Goal: Transaction & Acquisition: Purchase product/service

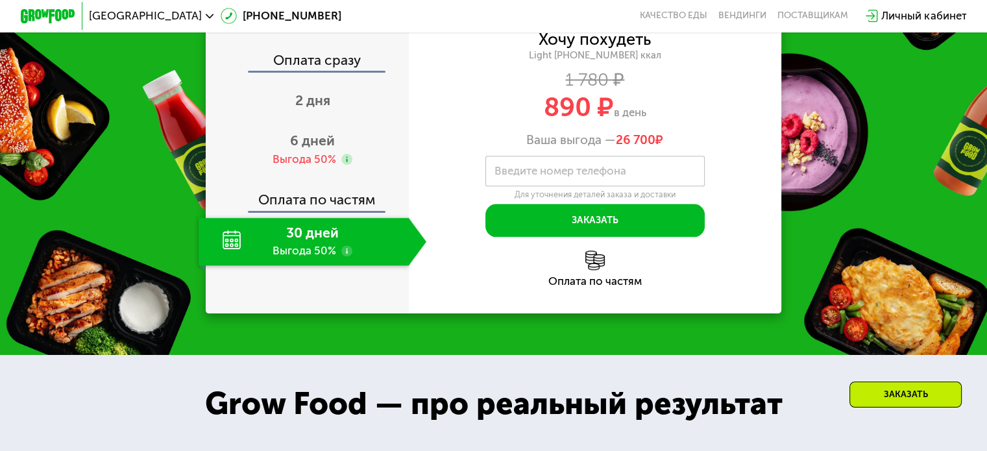
scroll to position [1609, 0]
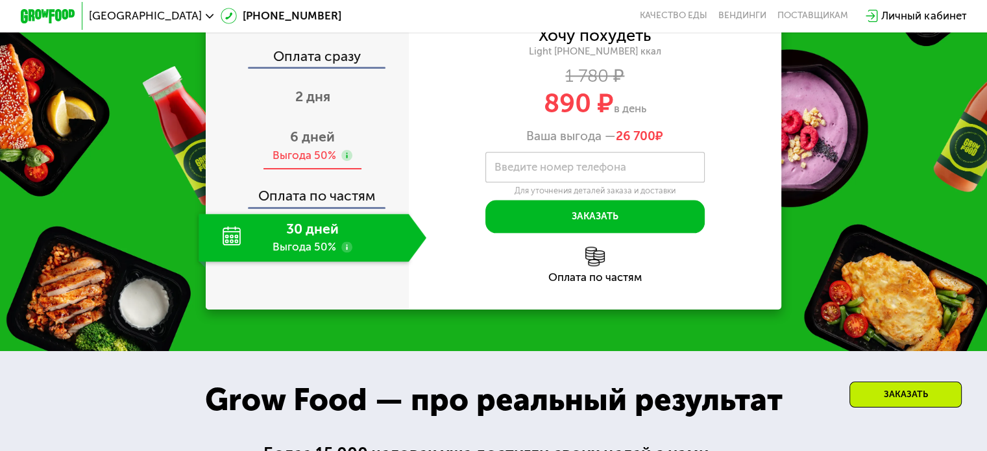
click at [309, 163] on div "Выгода 50%" at bounding box center [304, 155] width 64 height 15
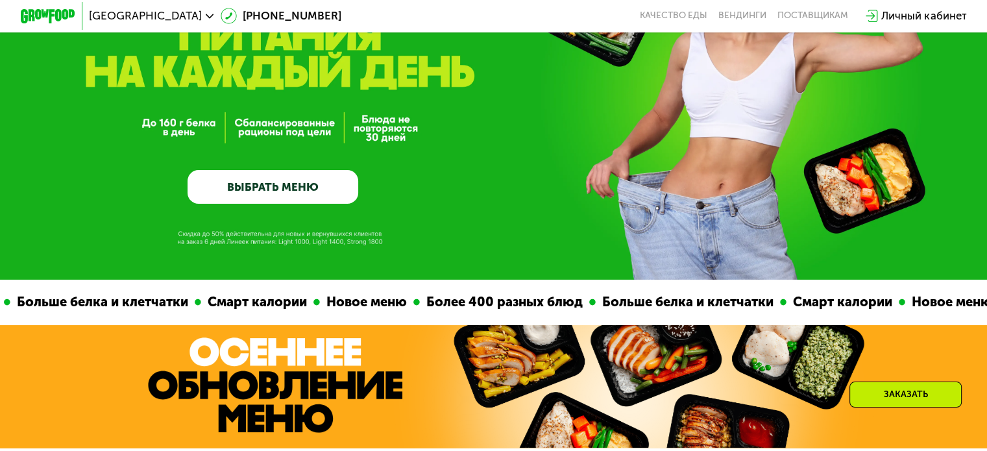
scroll to position [0, 0]
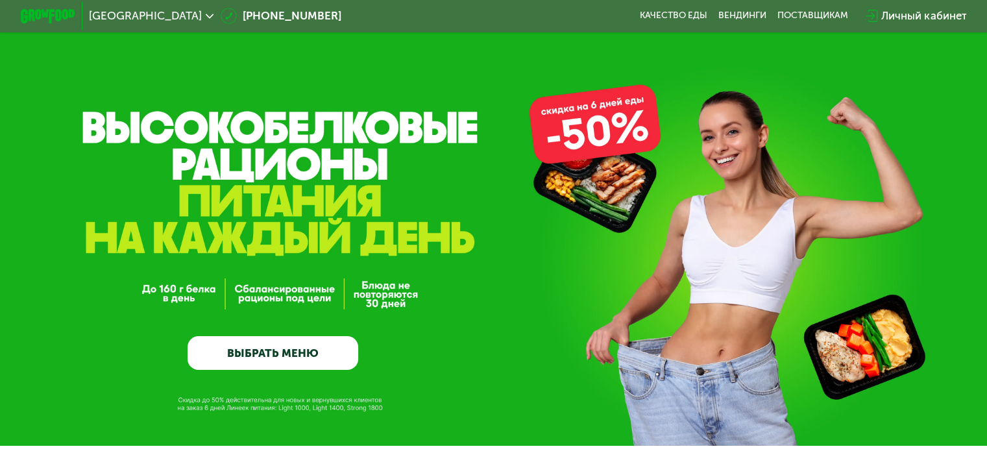
click at [295, 357] on link "ВЫБРАТЬ МЕНЮ" at bounding box center [272, 353] width 171 height 34
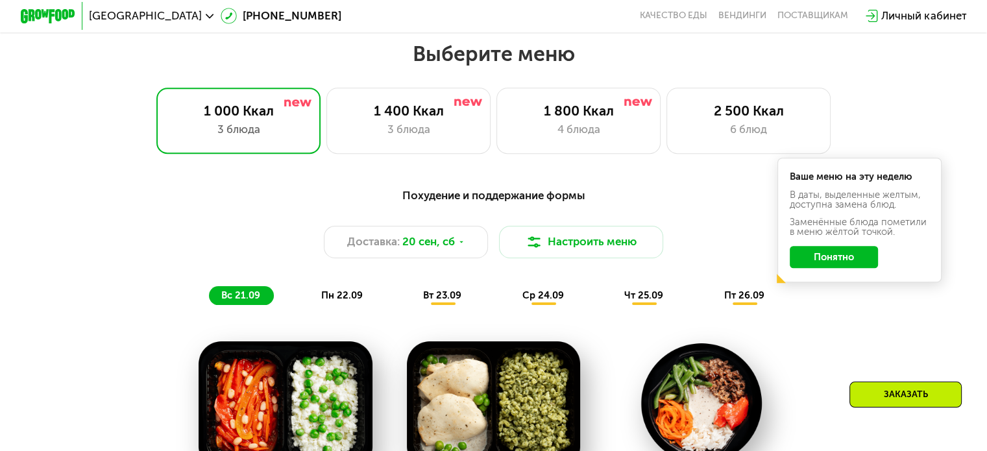
scroll to position [872, 0]
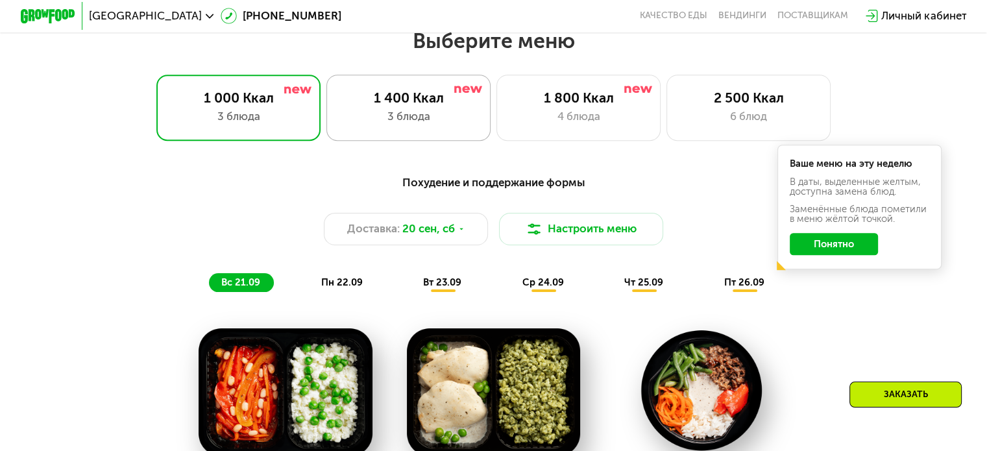
click at [428, 134] on div "1 400 Ккал 3 блюда" at bounding box center [408, 108] width 165 height 66
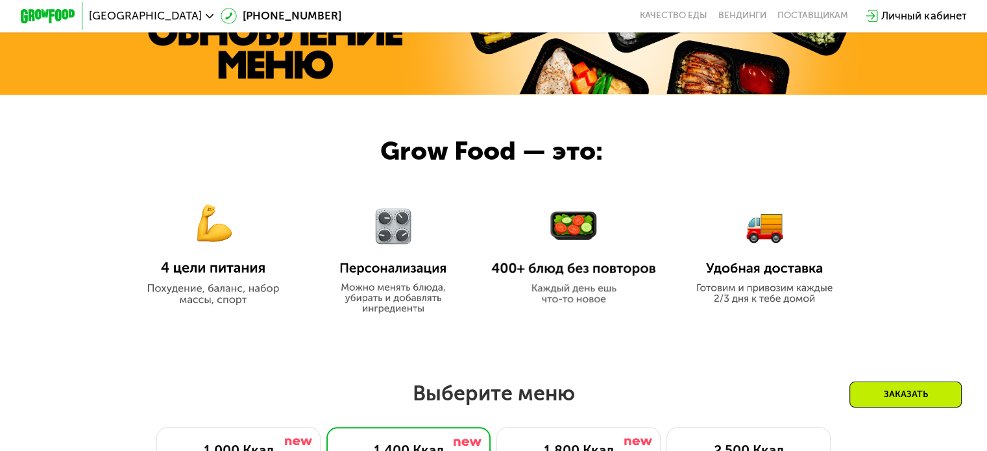
scroll to position [706, 0]
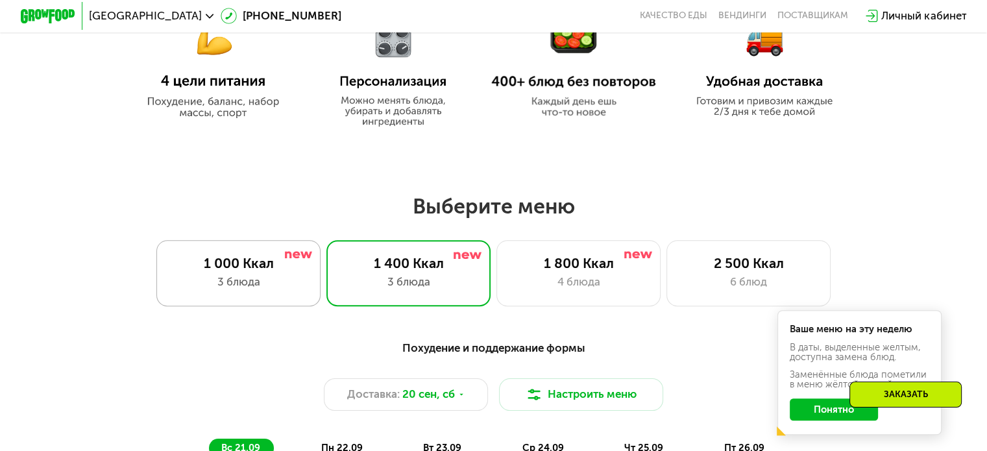
click at [204, 276] on div "1 000 Ккал 3 блюда" at bounding box center [238, 273] width 165 height 66
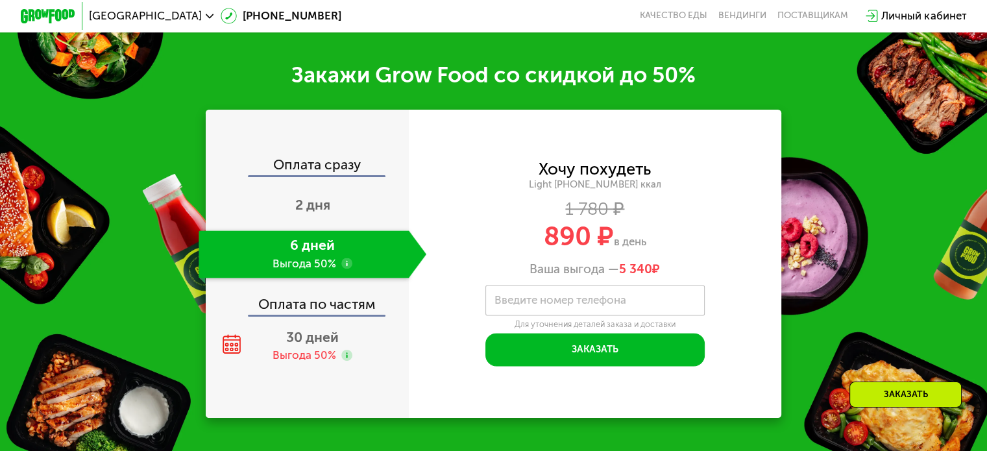
scroll to position [1619, 0]
click at [345, 269] on use at bounding box center [346, 263] width 11 height 11
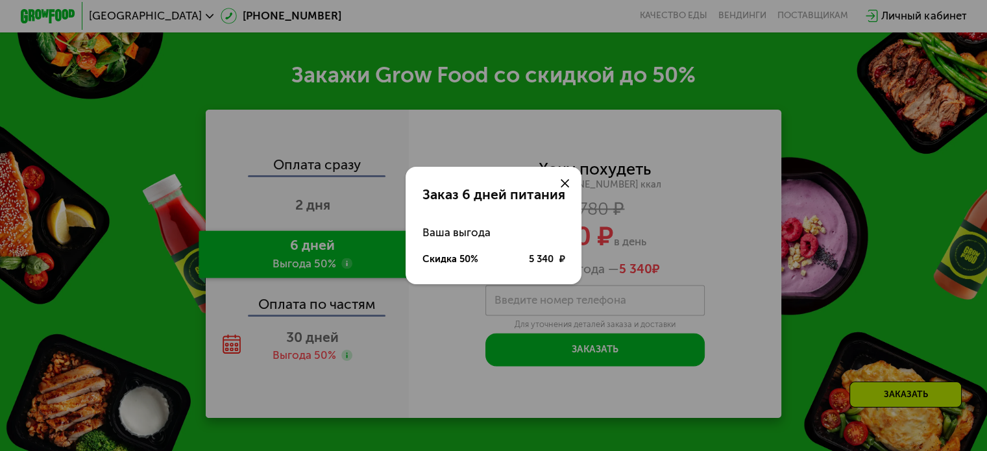
click at [568, 178] on div at bounding box center [564, 183] width 33 height 33
click at [561, 182] on icon at bounding box center [564, 183] width 8 height 8
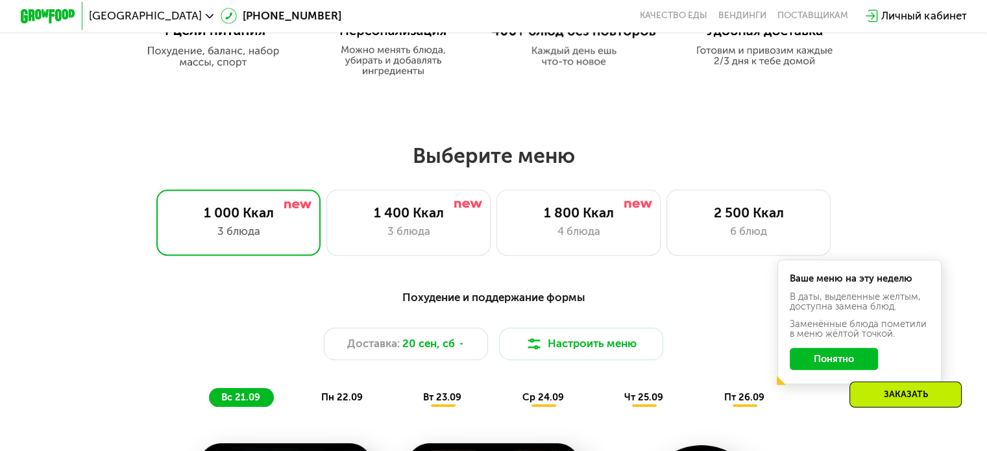
scroll to position [758, 0]
click at [415, 191] on div "Выберите меню 1 000 Ккал 3 блюда 1 400 Ккал 3 блюда 1 800 Ккал 4 блюда 2 500 Кк…" at bounding box center [493, 198] width 987 height 112
click at [418, 228] on div "3 блюда" at bounding box center [409, 231] width 136 height 16
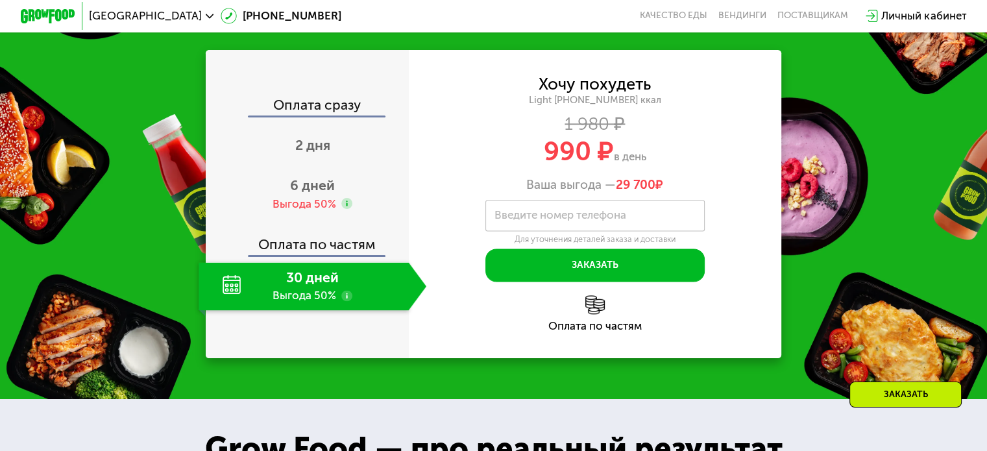
scroll to position [1641, 0]
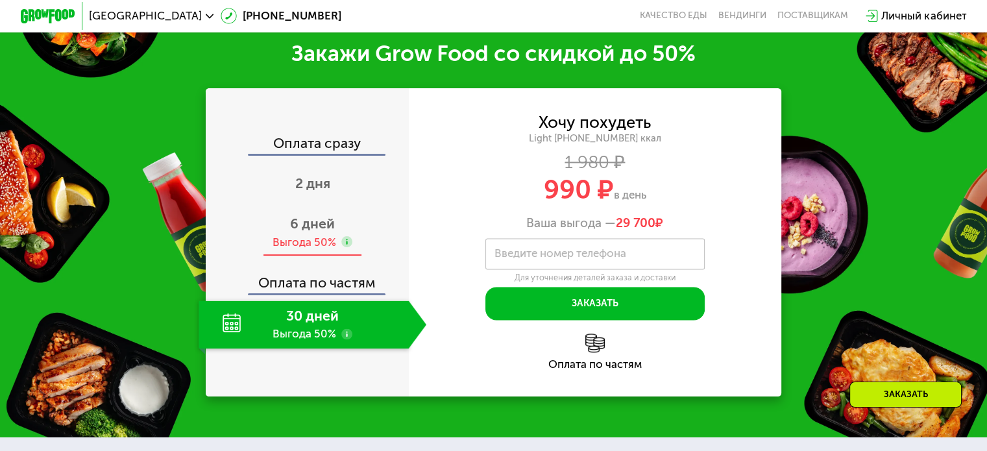
click at [311, 232] on span "6 дней" at bounding box center [312, 223] width 45 height 16
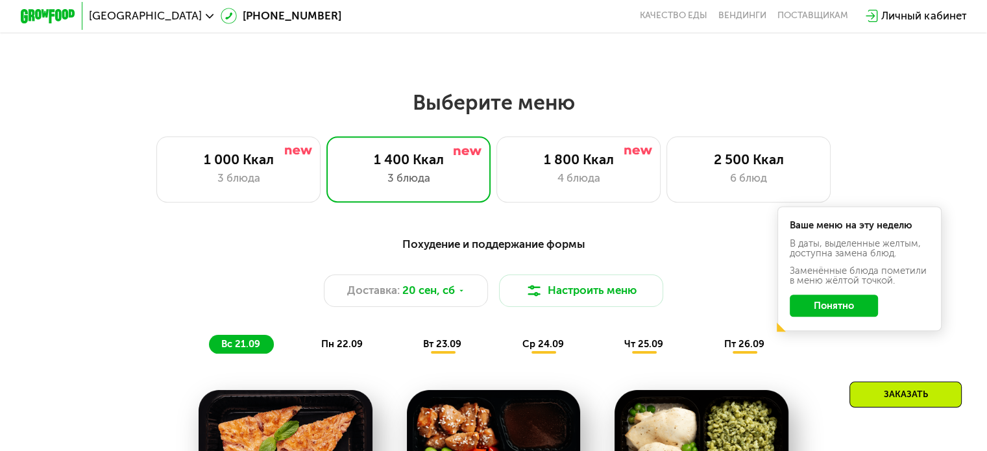
scroll to position [815, 0]
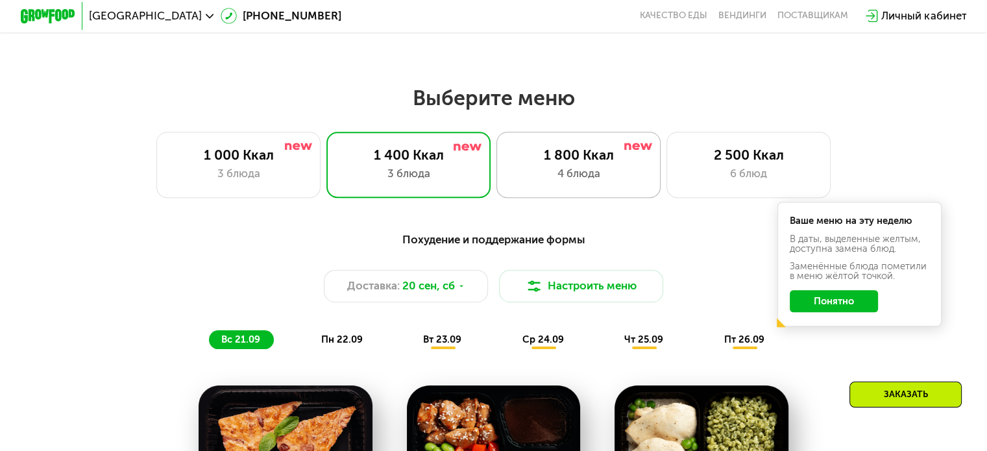
click at [566, 181] on div "4 блюда" at bounding box center [579, 173] width 136 height 16
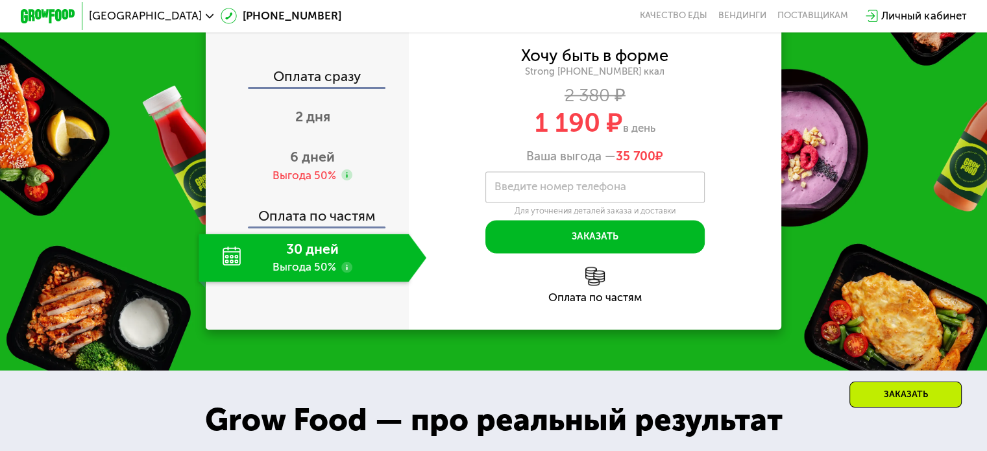
scroll to position [1710, 0]
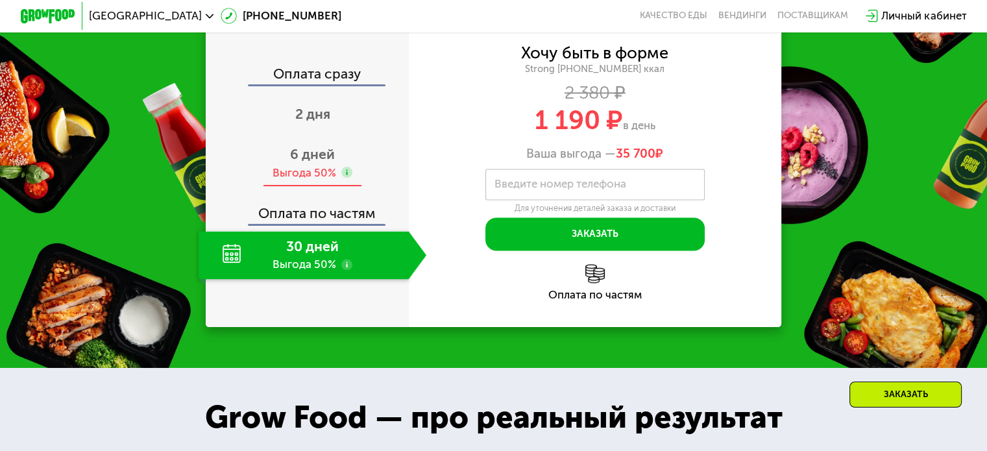
click at [317, 162] on span "6 дней" at bounding box center [312, 154] width 45 height 16
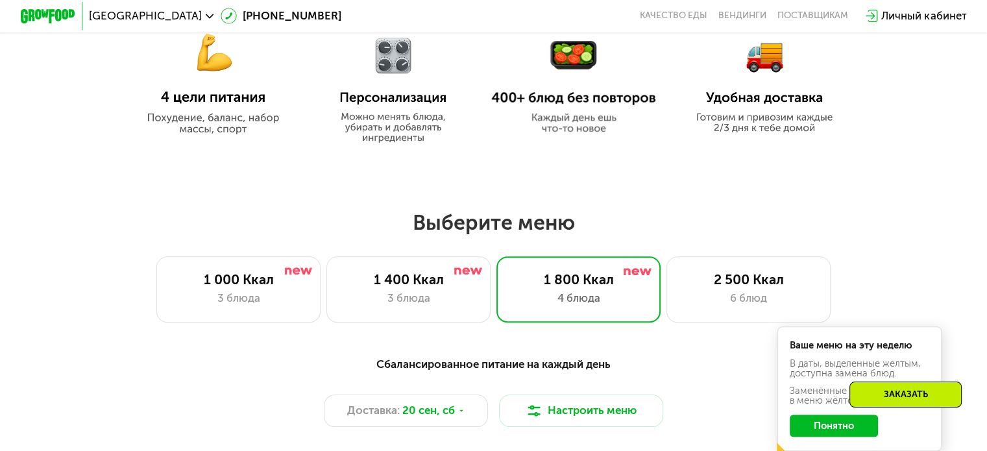
scroll to position [648, 0]
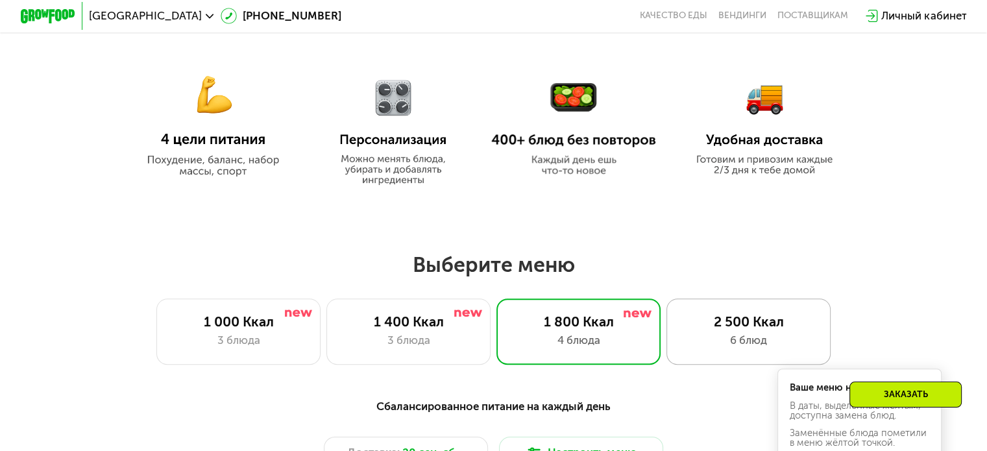
click at [748, 339] on div "6 блюд" at bounding box center [748, 340] width 136 height 16
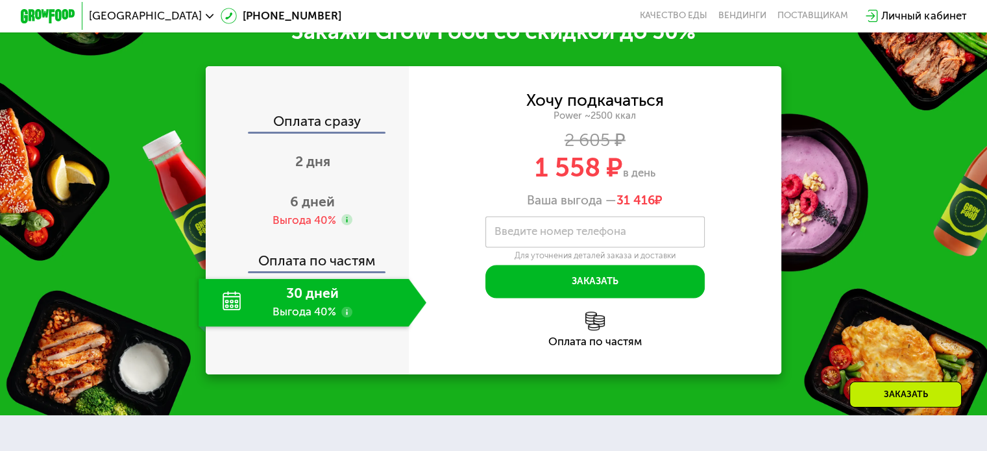
scroll to position [1892, 0]
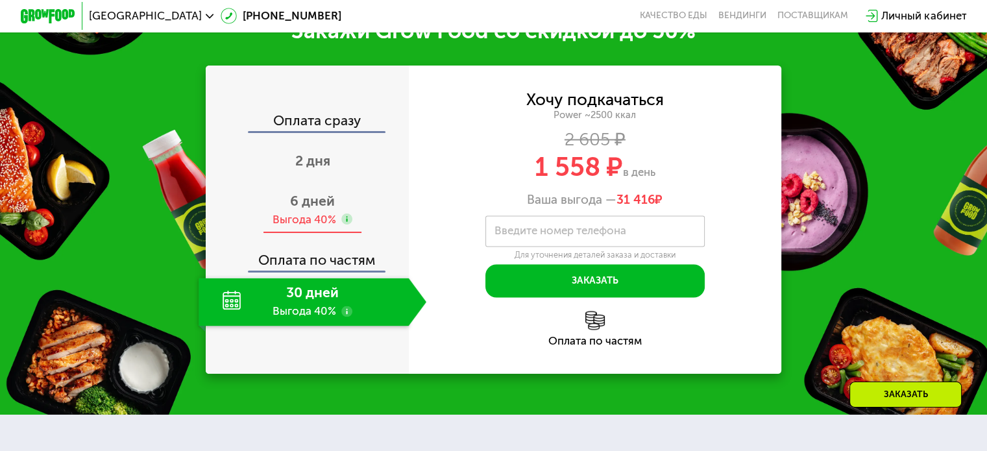
click at [275, 234] on div "6 дней Выгода 40%" at bounding box center [313, 210] width 228 height 48
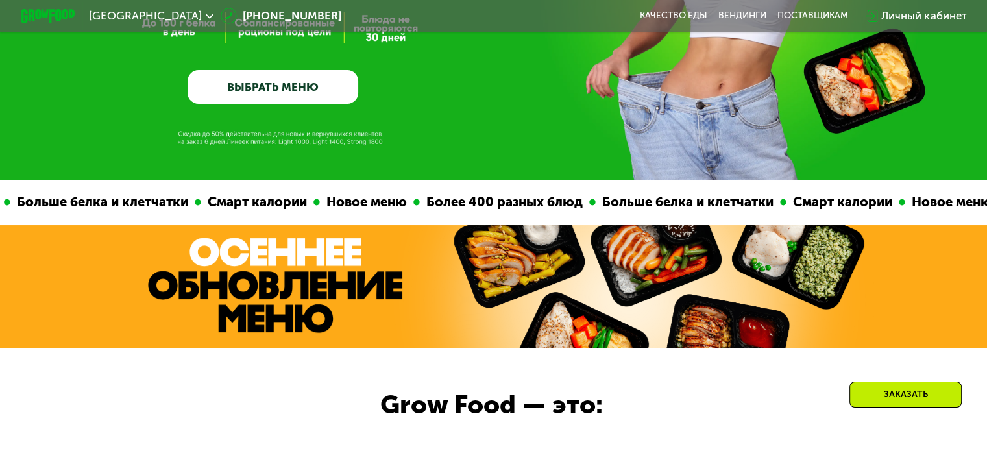
scroll to position [267, 0]
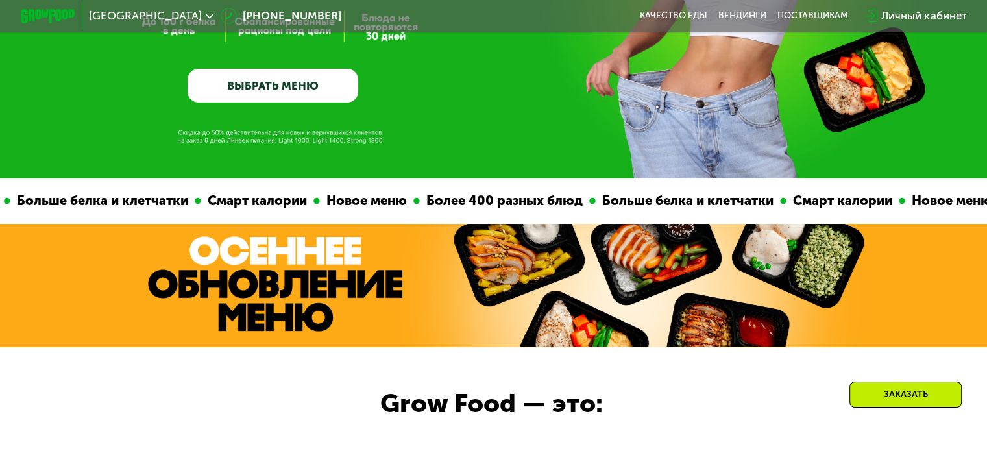
drag, startPoint x: 176, startPoint y: 130, endPoint x: 222, endPoint y: 143, distance: 48.0
drag, startPoint x: 231, startPoint y: 141, endPoint x: 165, endPoint y: 132, distance: 66.2
drag, startPoint x: 381, startPoint y: 139, endPoint x: 176, endPoint y: 137, distance: 204.4
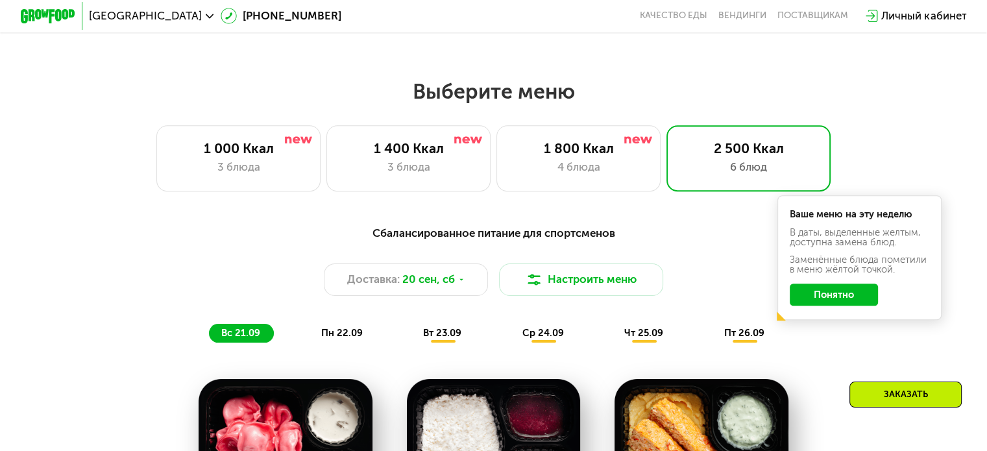
scroll to position [828, 0]
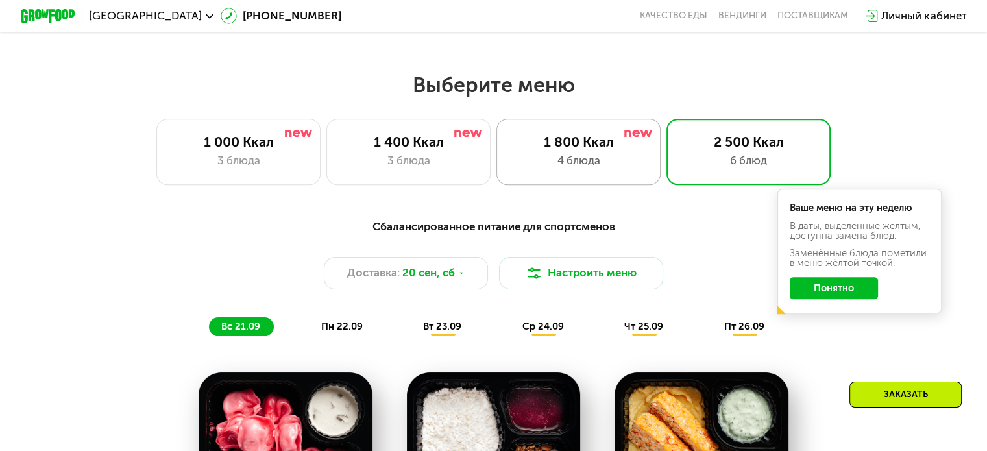
click at [592, 147] on div "1 800 Ккал" at bounding box center [579, 142] width 136 height 16
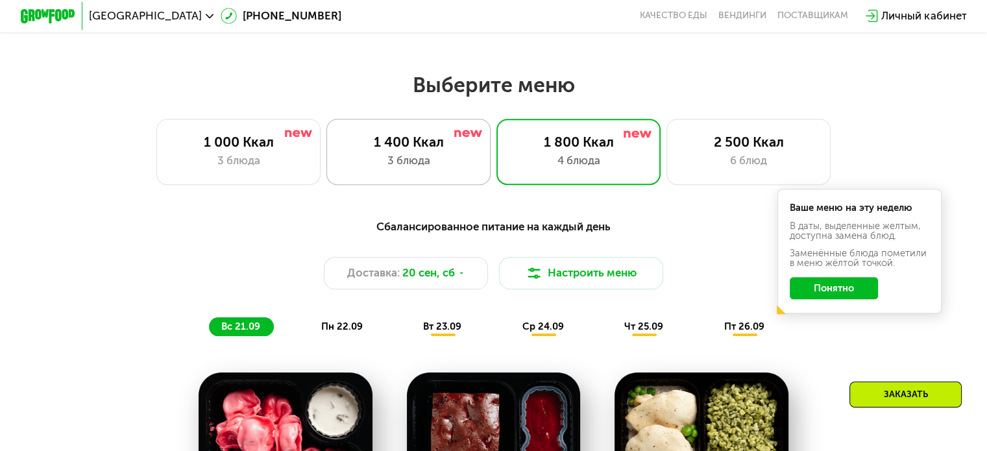
click at [446, 150] on div "1 400 Ккал" at bounding box center [409, 142] width 136 height 16
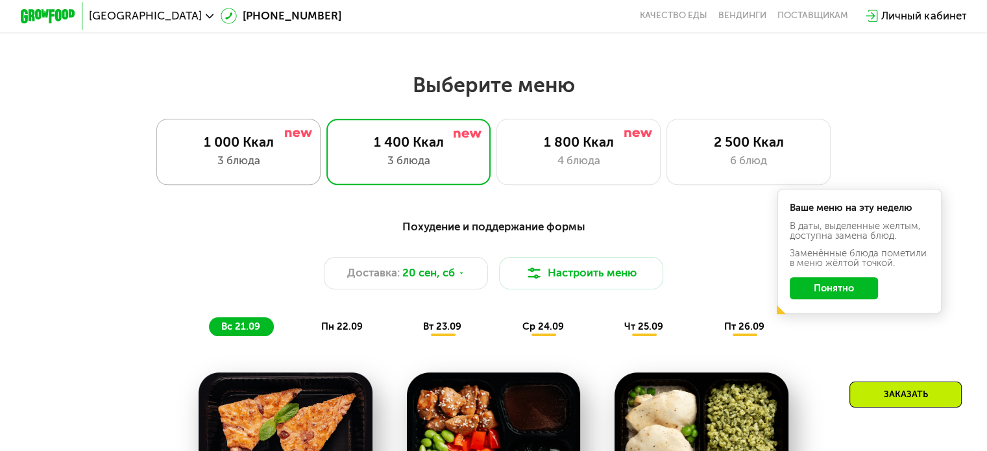
click at [283, 150] on div "1 000 Ккал" at bounding box center [239, 142] width 136 height 16
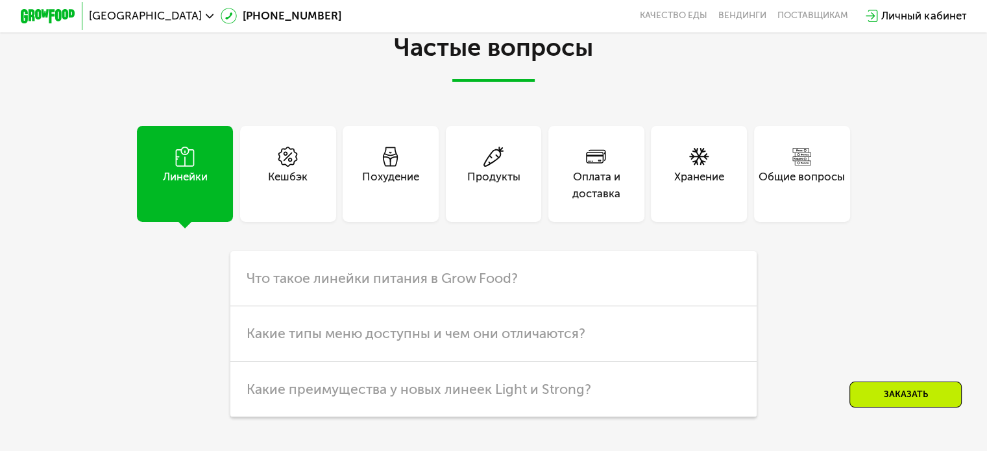
scroll to position [3652, 0]
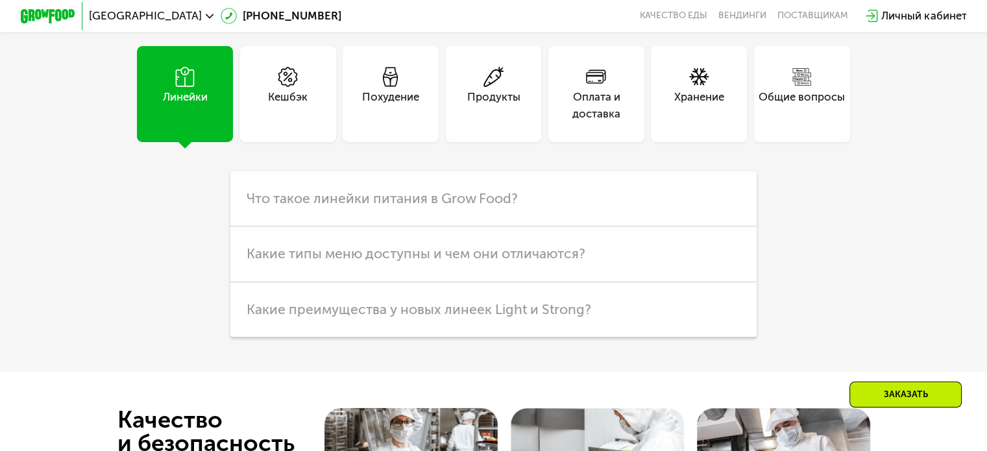
click at [621, 114] on div "Оплата и доставка" at bounding box center [596, 105] width 96 height 33
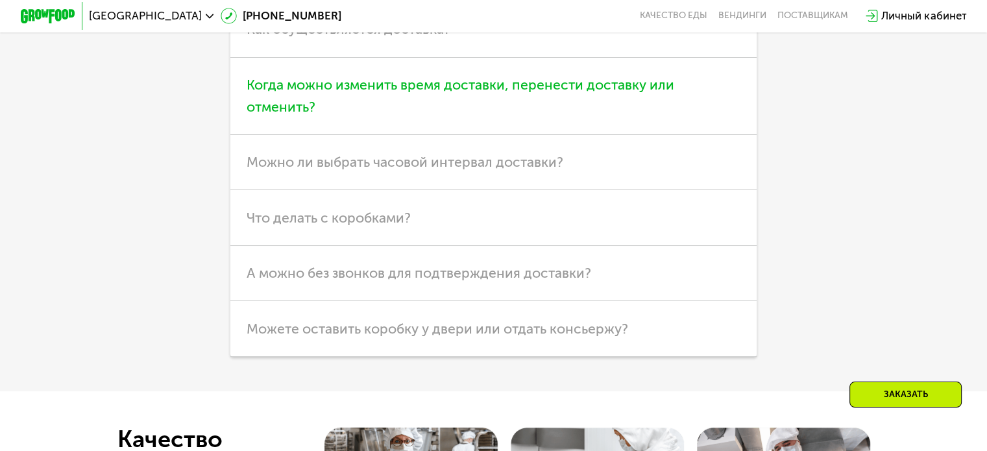
scroll to position [3881, 0]
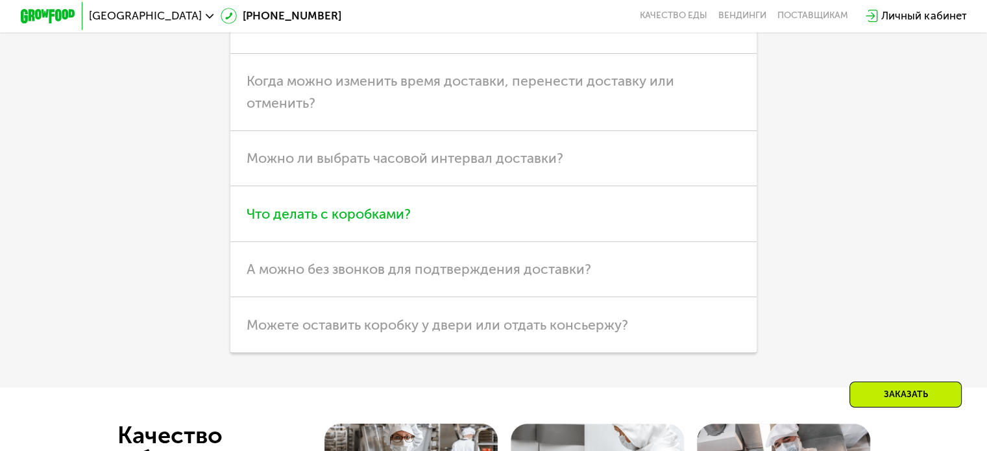
click at [535, 236] on h3 "Что делать с коробками?" at bounding box center [493, 213] width 526 height 55
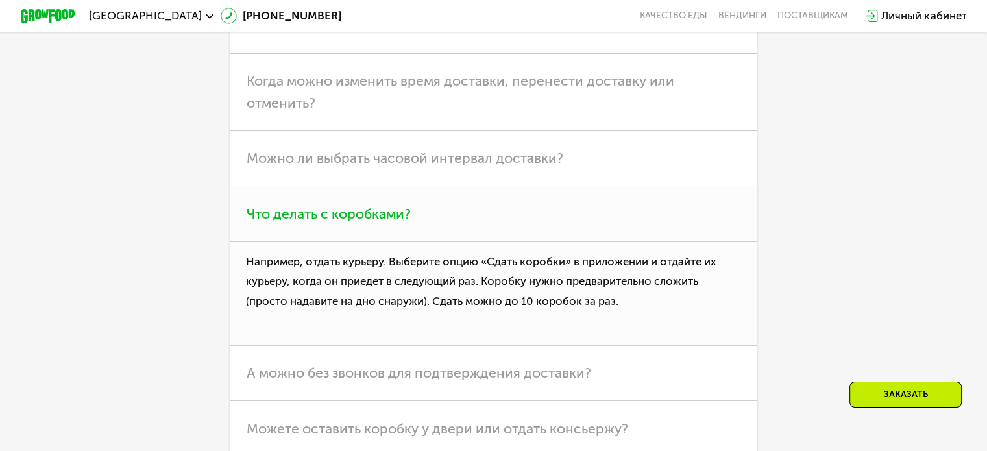
click at [535, 236] on h3 "Что делать с коробками?" at bounding box center [493, 213] width 526 height 55
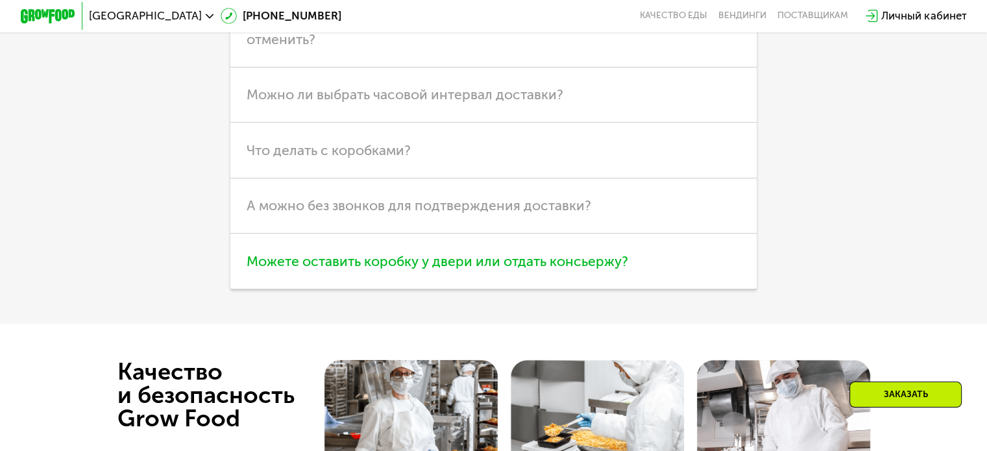
scroll to position [3945, 0]
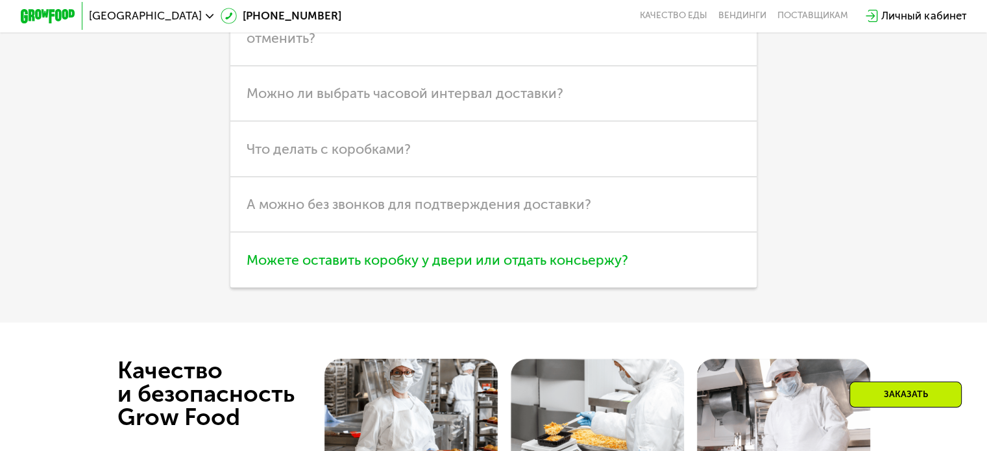
click at [516, 282] on h3 "Можете оставить коробку у двери или отдать консьержу?" at bounding box center [493, 259] width 526 height 55
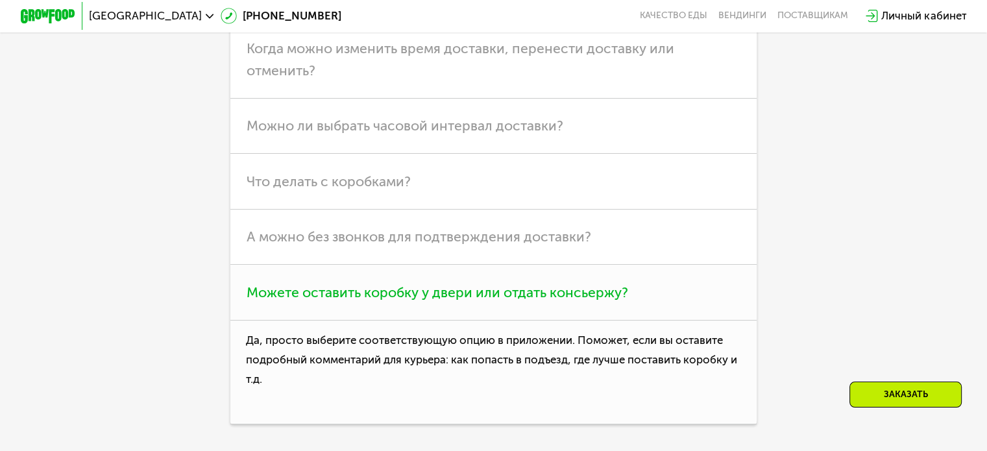
scroll to position [3909, 0]
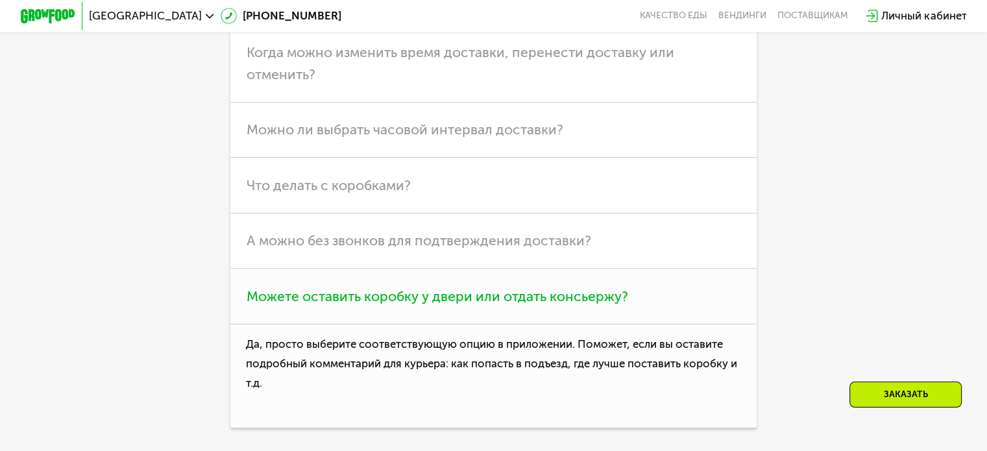
click at [516, 269] on h3 "А можно без звонков для подтверждения доставки?" at bounding box center [493, 240] width 526 height 55
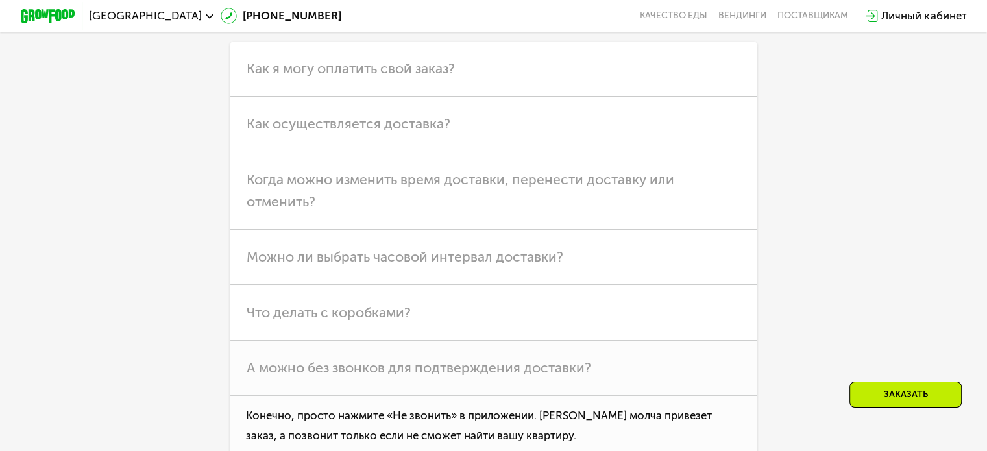
scroll to position [3774, 0]
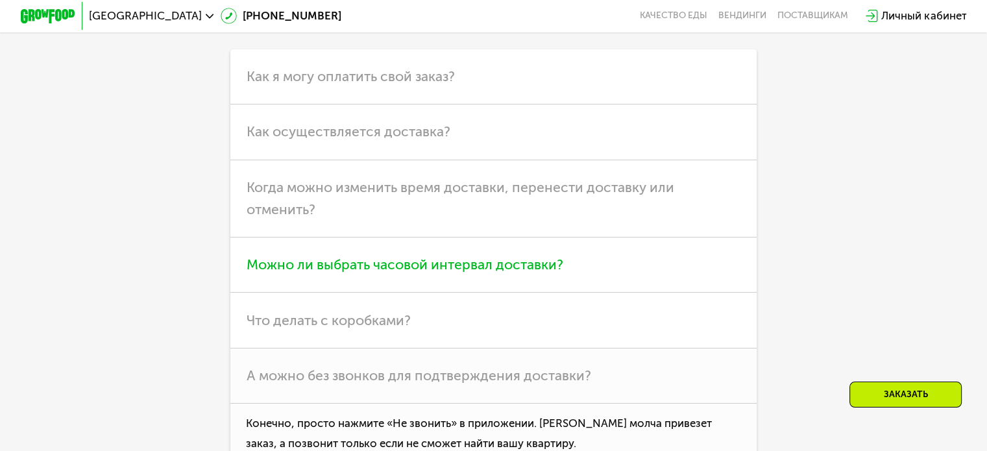
click at [509, 272] on span "Можно ли выбрать часовой интервал доставки?" at bounding box center [405, 264] width 317 height 16
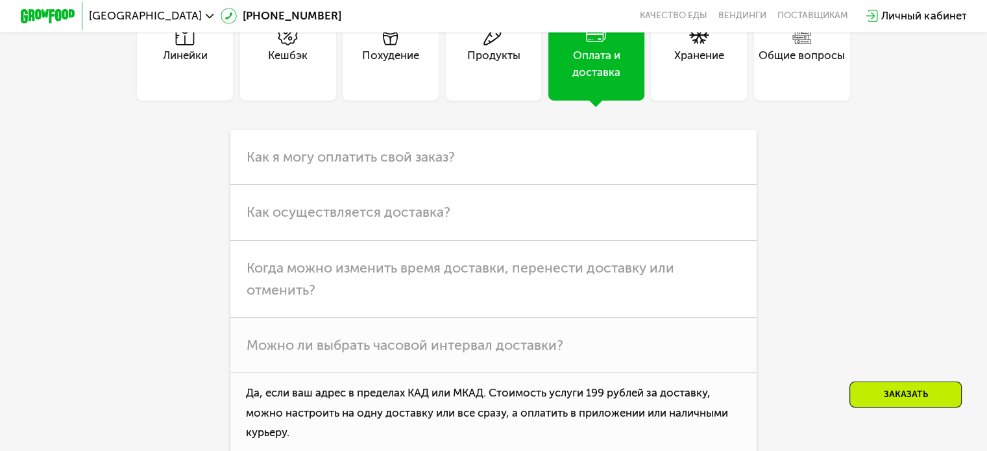
scroll to position [3718, 0]
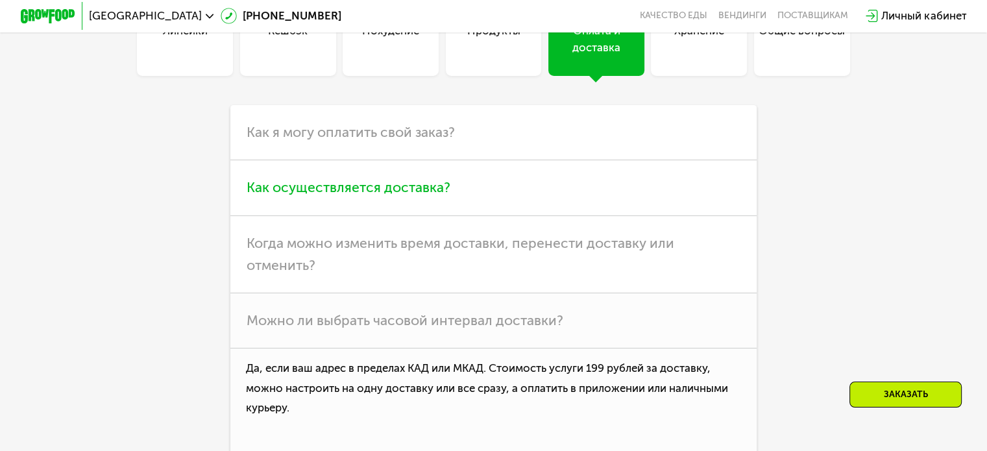
click at [554, 197] on h3 "Как осуществляется доставка?" at bounding box center [493, 187] width 526 height 55
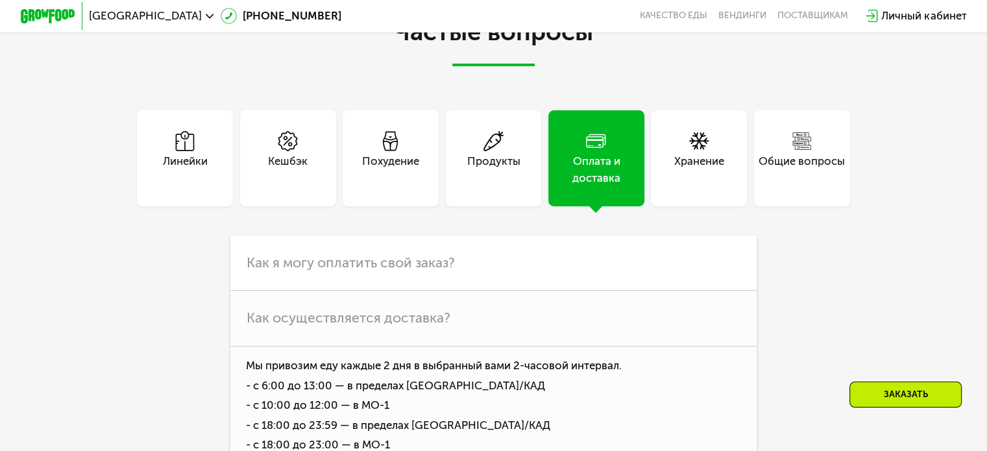
scroll to position [3589, 0]
click at [204, 184] on div "Линейки" at bounding box center [185, 168] width 45 height 33
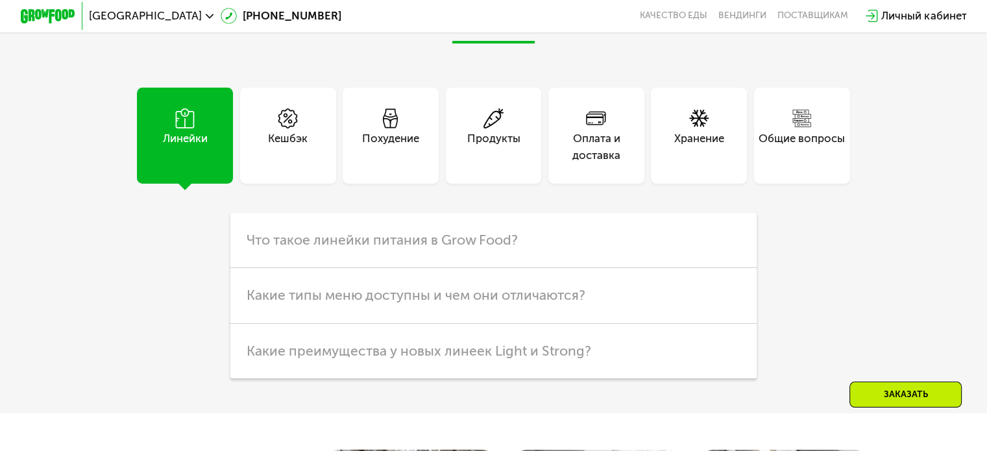
scroll to position [3609, 0]
click at [300, 165] on div "Кешбэк" at bounding box center [288, 148] width 40 height 33
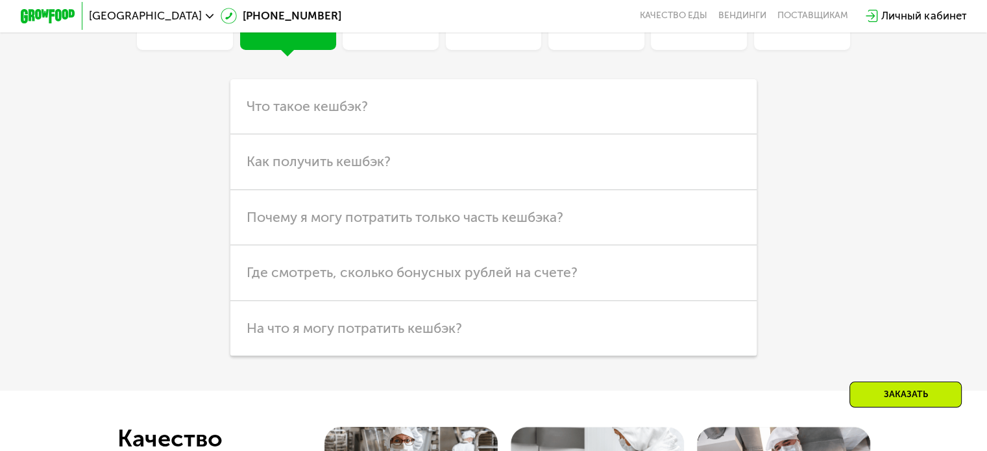
scroll to position [3749, 0]
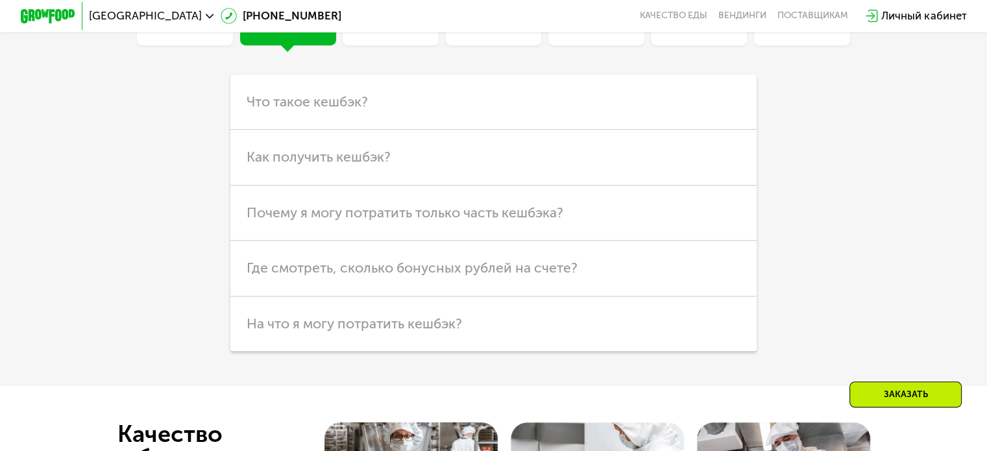
click at [300, 165] on span "Как получить кешбэк?" at bounding box center [319, 157] width 144 height 16
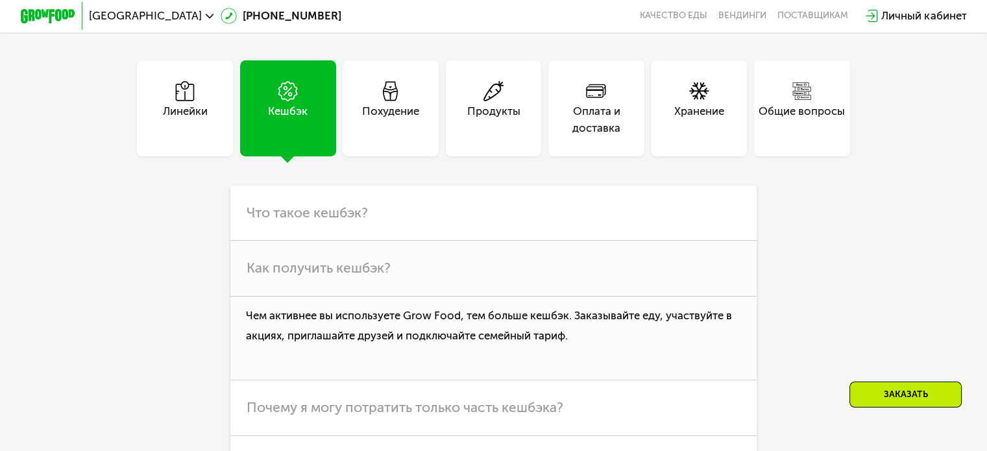
scroll to position [3639, 0]
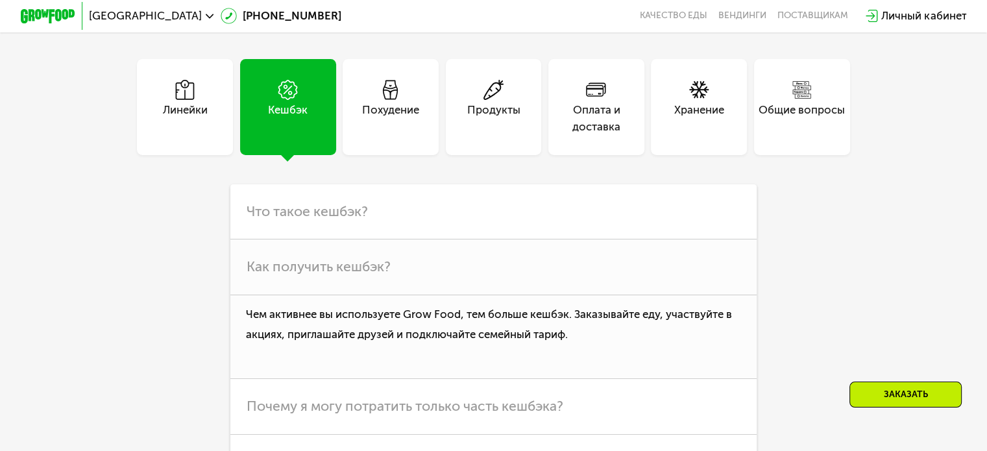
click at [820, 155] on div "Общие вопросы" at bounding box center [802, 107] width 96 height 96
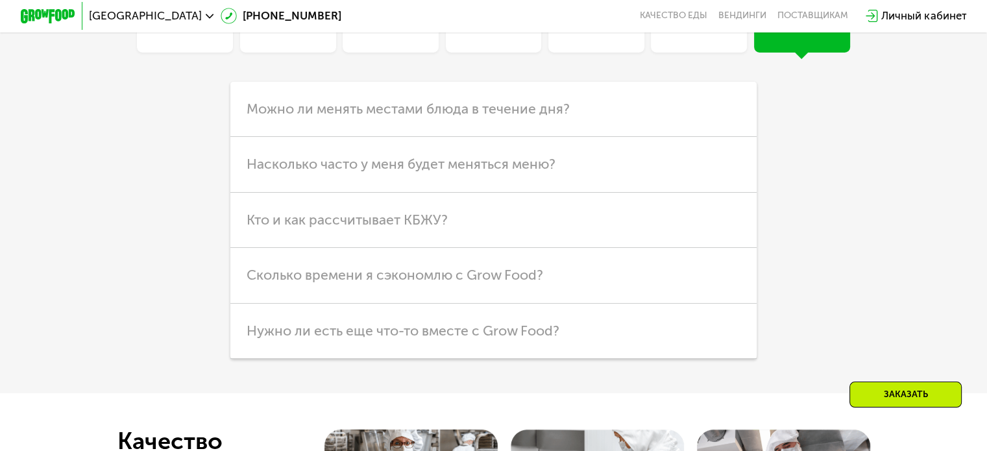
scroll to position [3743, 0]
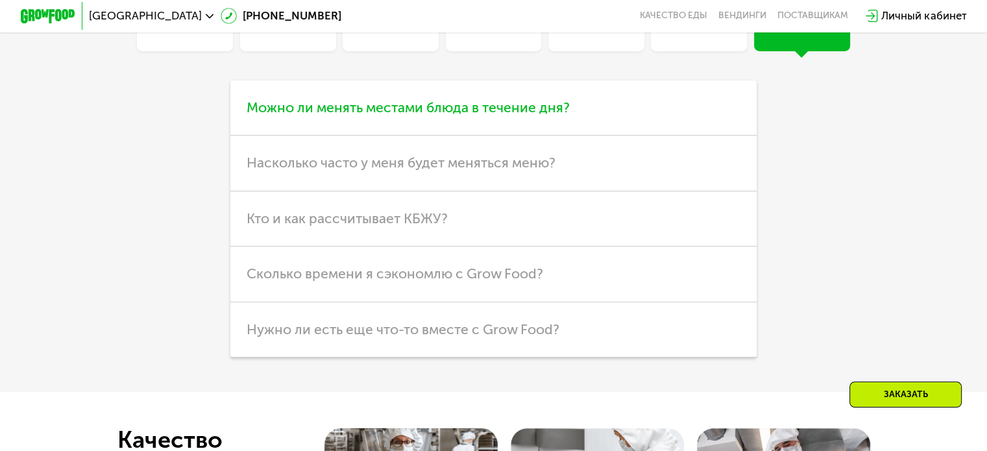
click at [548, 136] on h3 "Можно ли менять местами блюда в течение дня?" at bounding box center [493, 107] width 526 height 55
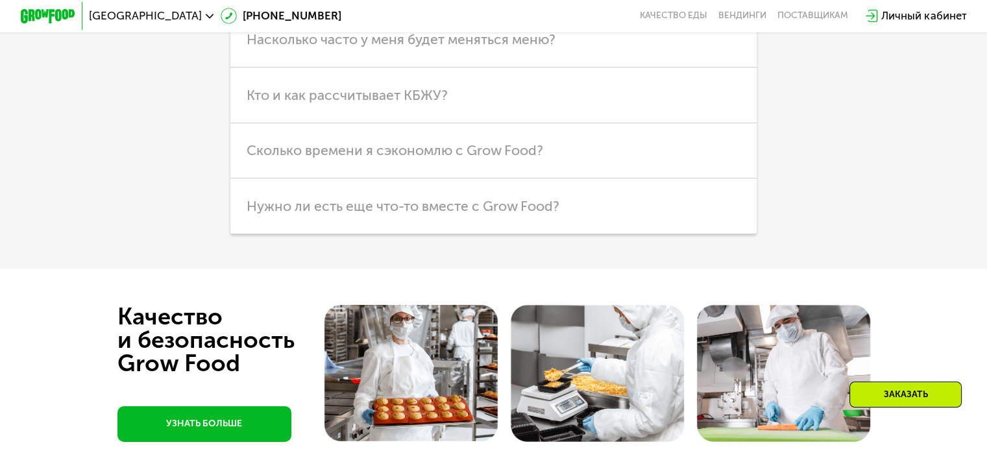
scroll to position [3971, 0]
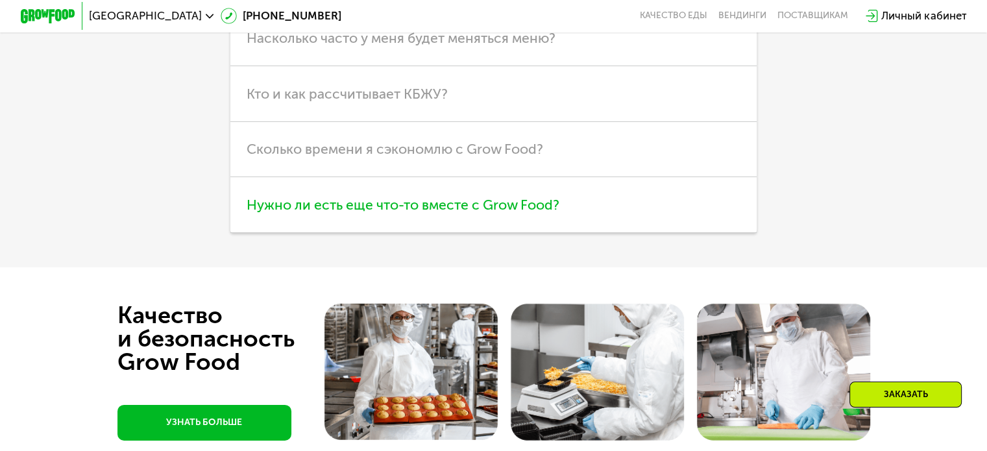
click at [519, 213] on span "Нужно ли есть еще что-то вместе с Grow Food?" at bounding box center [403, 205] width 313 height 16
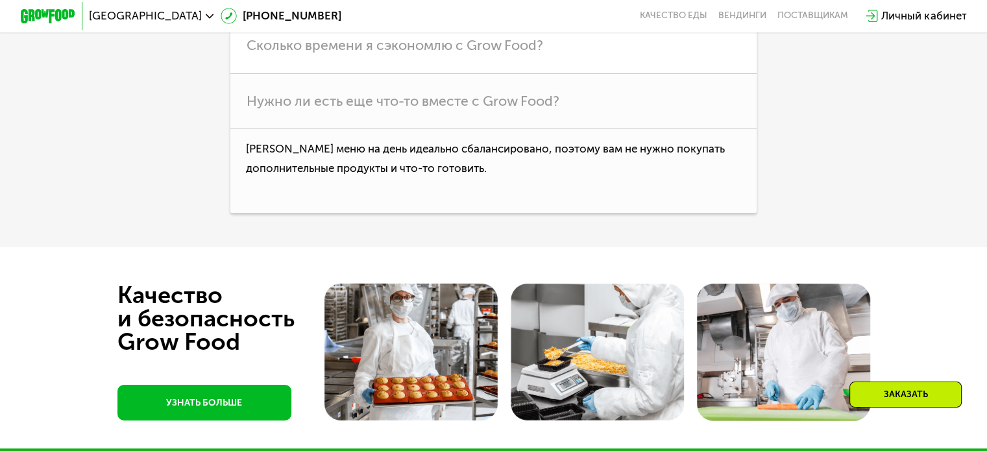
click at [902, 389] on div "Заказать" at bounding box center [905, 394] width 112 height 26
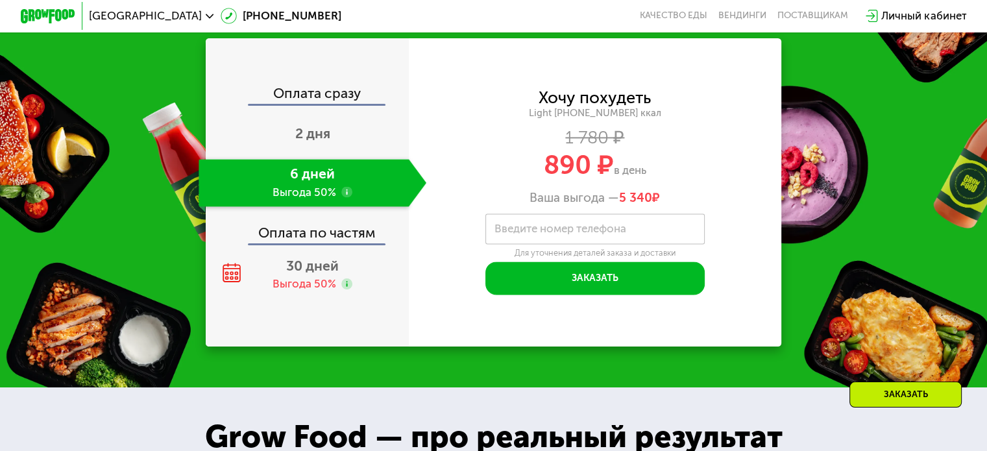
scroll to position [1651, 0]
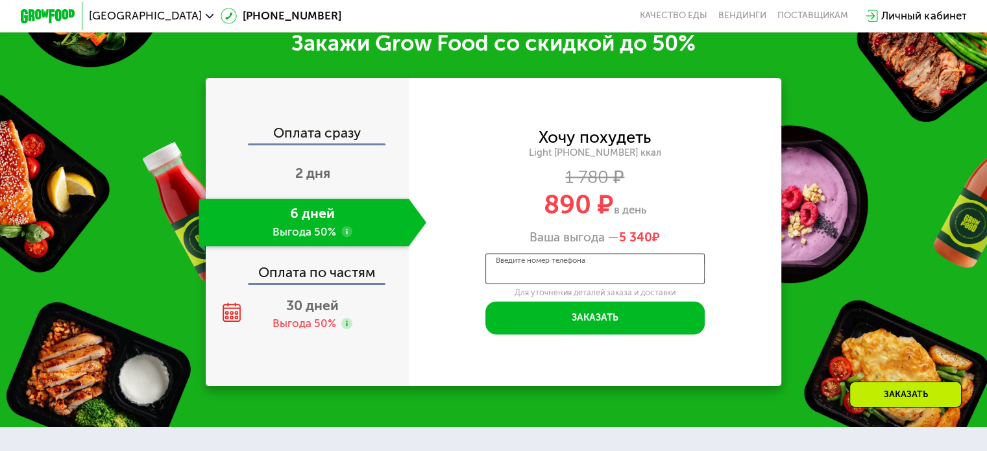
click at [584, 272] on input "Введите номер телефона" at bounding box center [594, 268] width 219 height 31
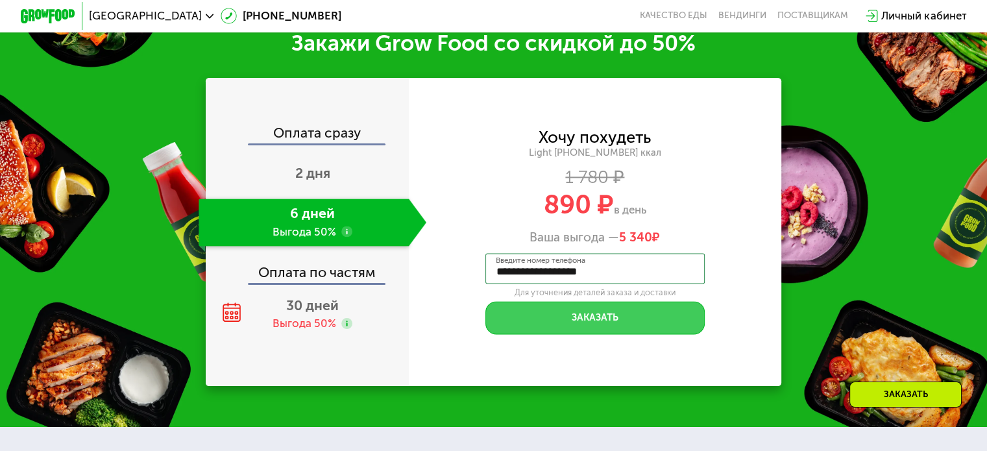
type input "**********"
click at [567, 334] on button "Заказать" at bounding box center [594, 317] width 219 height 33
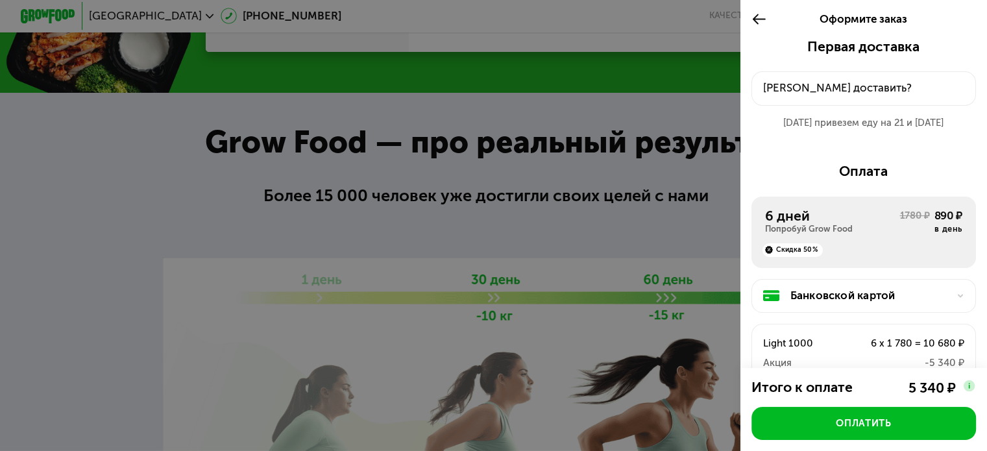
click at [760, 18] on icon at bounding box center [759, 19] width 16 height 16
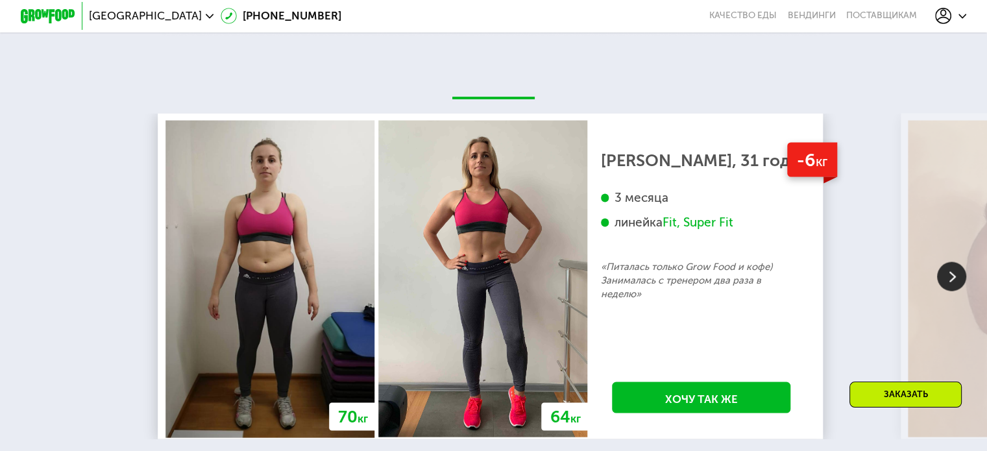
scroll to position [2533, 0]
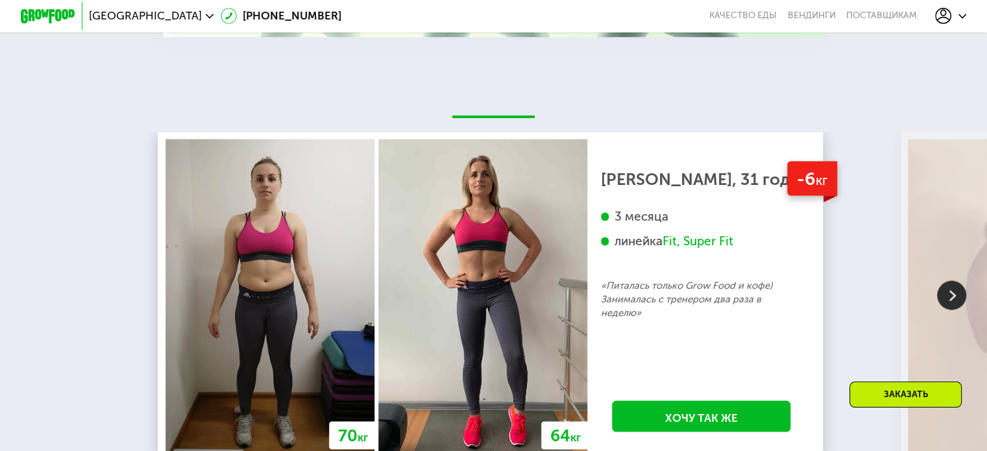
click at [945, 310] on img at bounding box center [951, 295] width 29 height 29
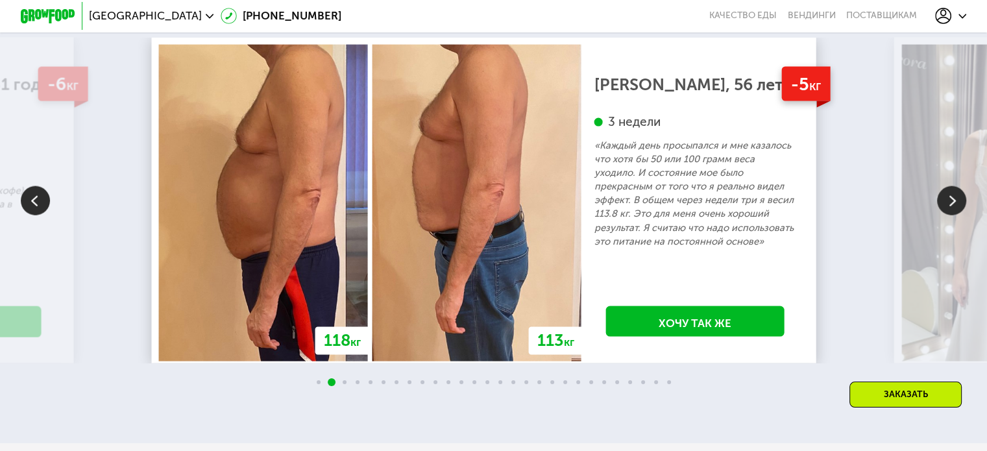
scroll to position [2629, 0]
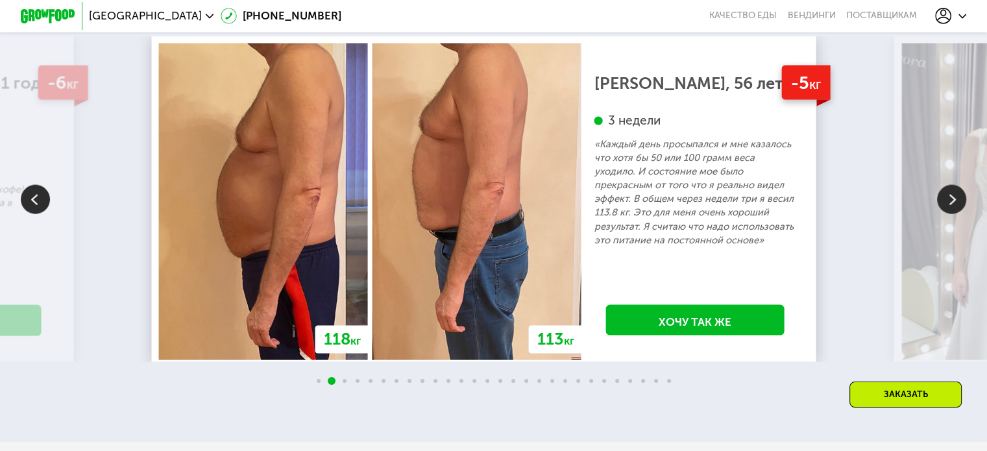
click at [45, 214] on img at bounding box center [35, 199] width 29 height 29
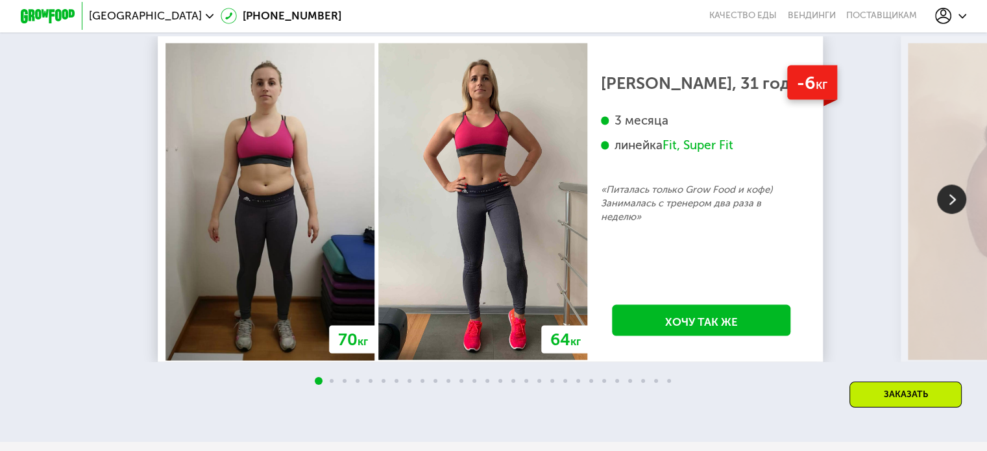
click at [948, 214] on img at bounding box center [951, 199] width 29 height 29
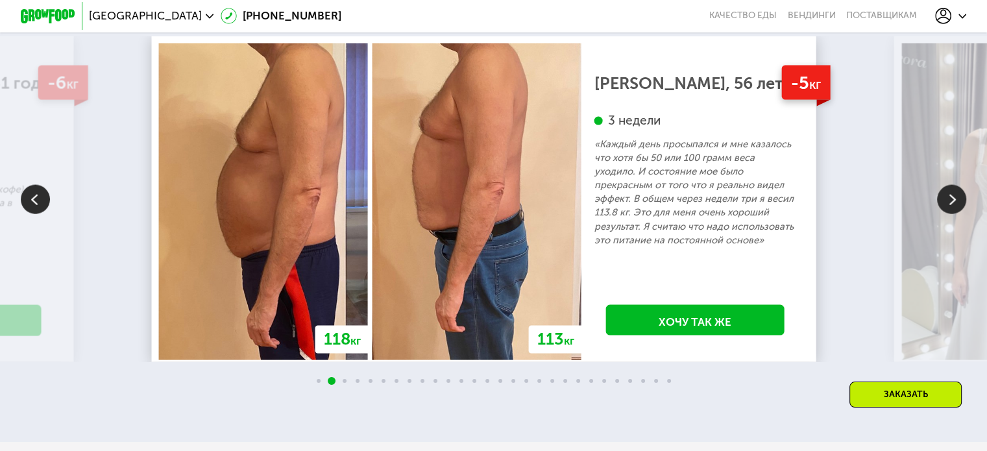
click at [948, 214] on img at bounding box center [951, 199] width 29 height 29
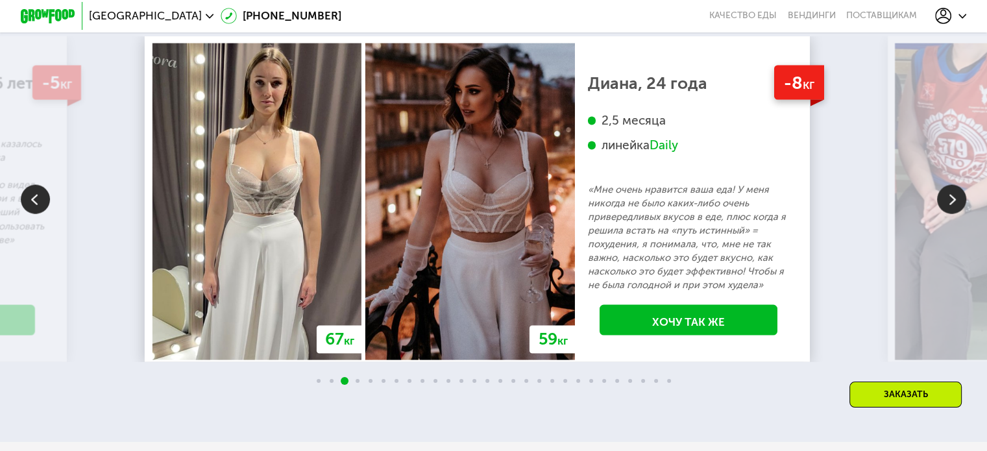
click at [948, 214] on img at bounding box center [951, 199] width 29 height 29
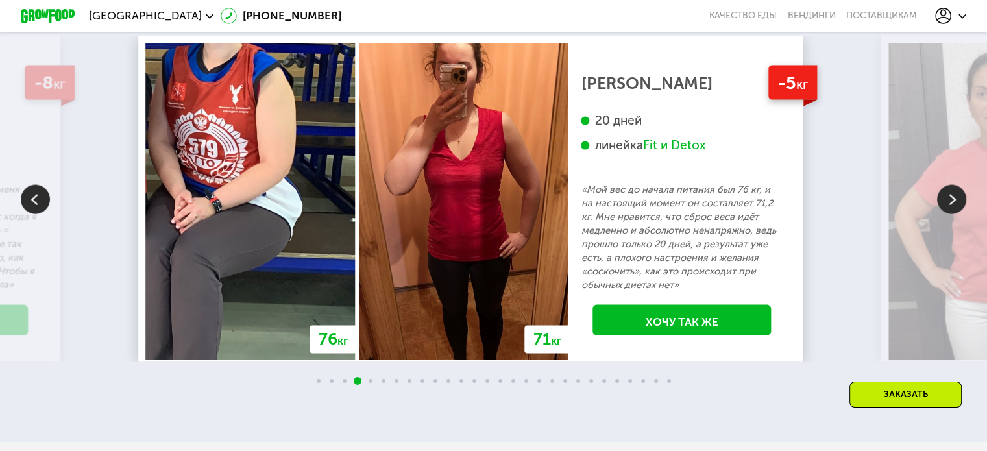
click at [948, 214] on img at bounding box center [951, 199] width 29 height 29
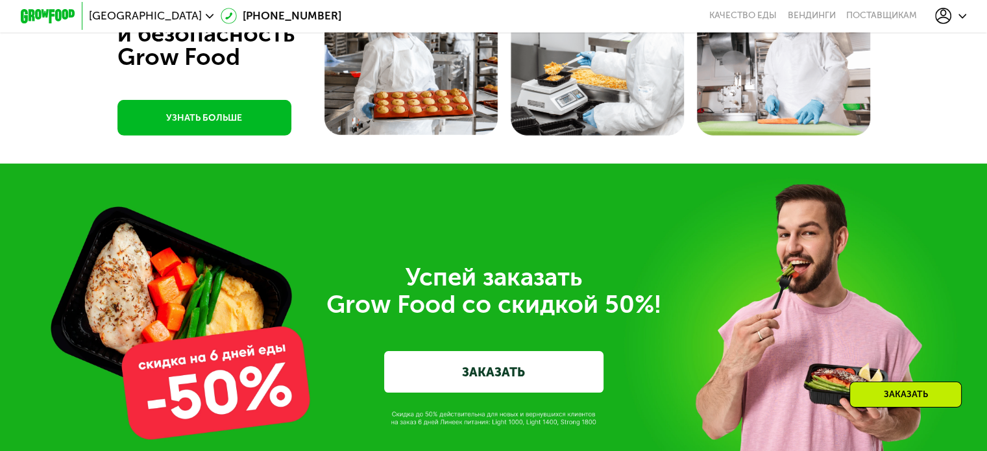
scroll to position [4061, 0]
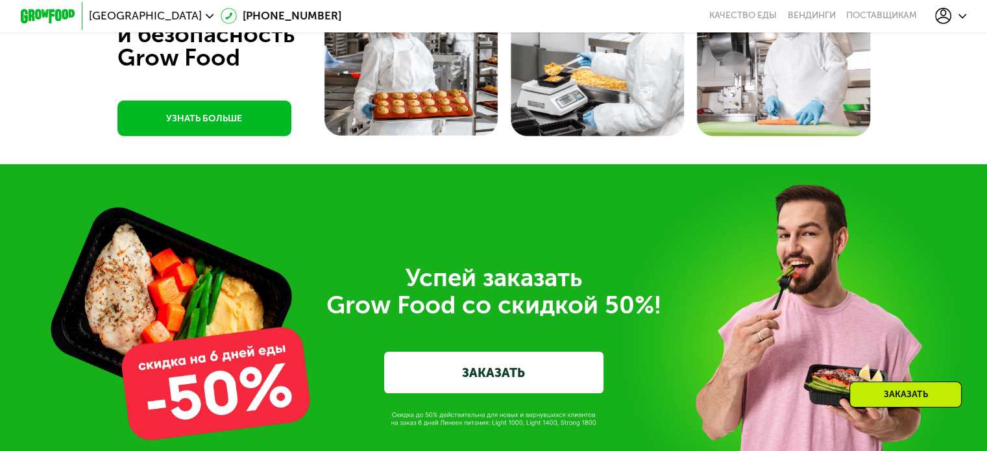
click at [247, 136] on link "УЗНАТЬ БОЛЬШЕ" at bounding box center [204, 119] width 174 height 36
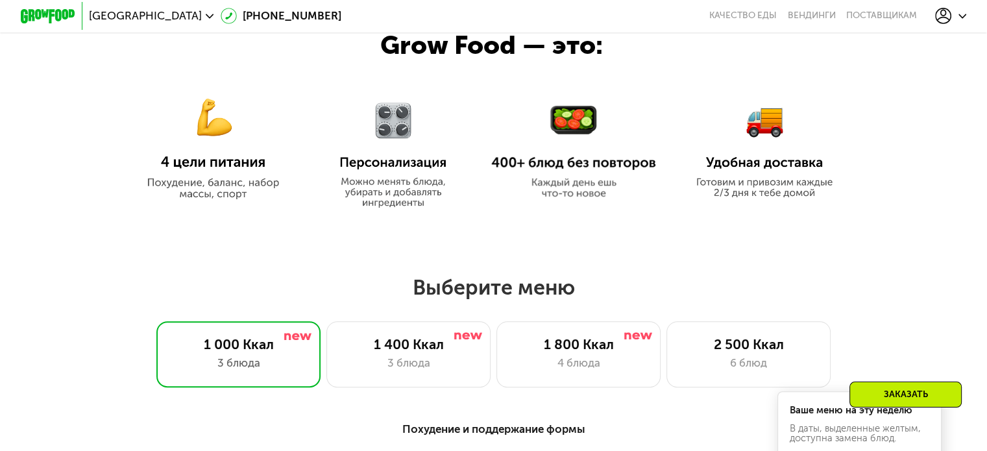
scroll to position [0, 0]
